Goal: Find specific page/section: Find specific page/section

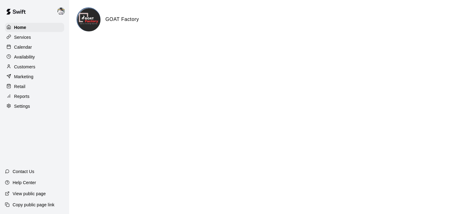
click at [29, 49] on p "Calendar" at bounding box center [23, 47] width 18 height 6
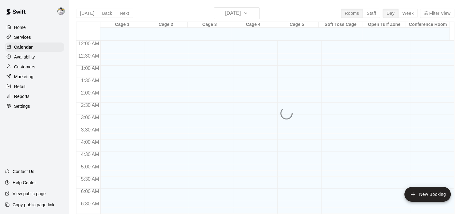
scroll to position [391, 0]
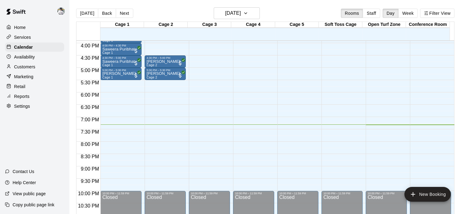
click at [26, 38] on p "Services" at bounding box center [22, 37] width 17 height 6
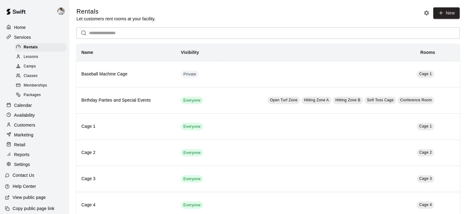
click at [29, 78] on span "Classes" at bounding box center [31, 76] width 14 height 6
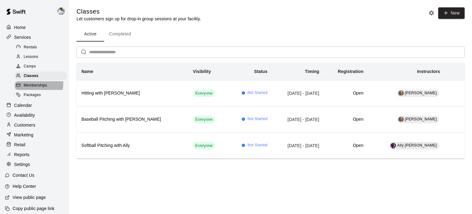
click at [35, 87] on span "Memberships" at bounding box center [35, 85] width 23 height 6
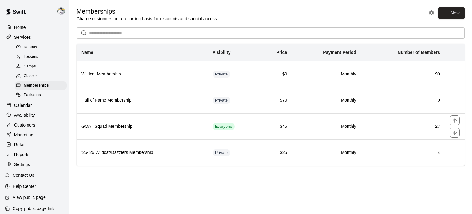
click at [116, 127] on h6 "GOAT Squad Membership" at bounding box center [141, 126] width 121 height 7
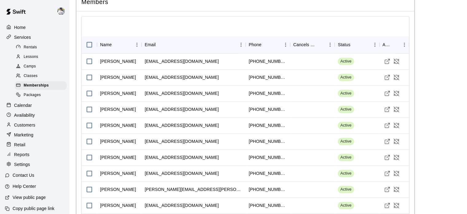
scroll to position [810, 0]
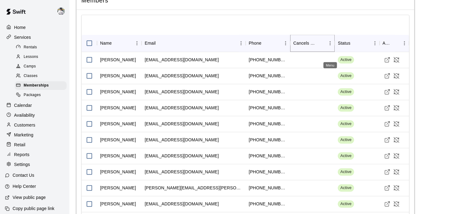
click at [329, 46] on icon "Menu" at bounding box center [330, 43] width 6 height 6
click at [273, 35] on div at bounding box center [246, 25] width 328 height 20
click at [104, 5] on span "Members" at bounding box center [245, 0] width 328 height 8
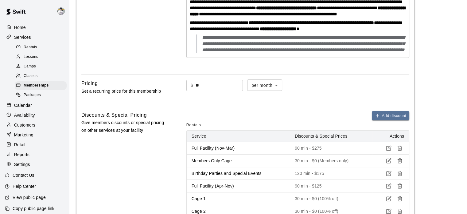
scroll to position [51, 0]
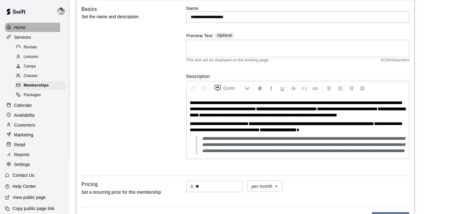
click at [10, 29] on icon at bounding box center [8, 27] width 3 height 4
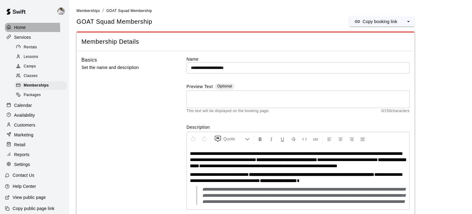
click at [10, 29] on icon at bounding box center [8, 27] width 3 height 4
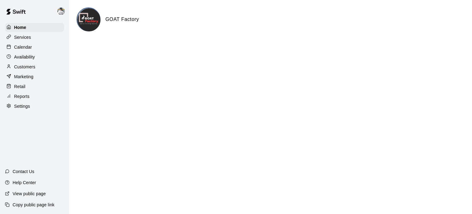
click at [62, 11] on img at bounding box center [60, 10] width 7 height 7
